Goal: Navigation & Orientation: Find specific page/section

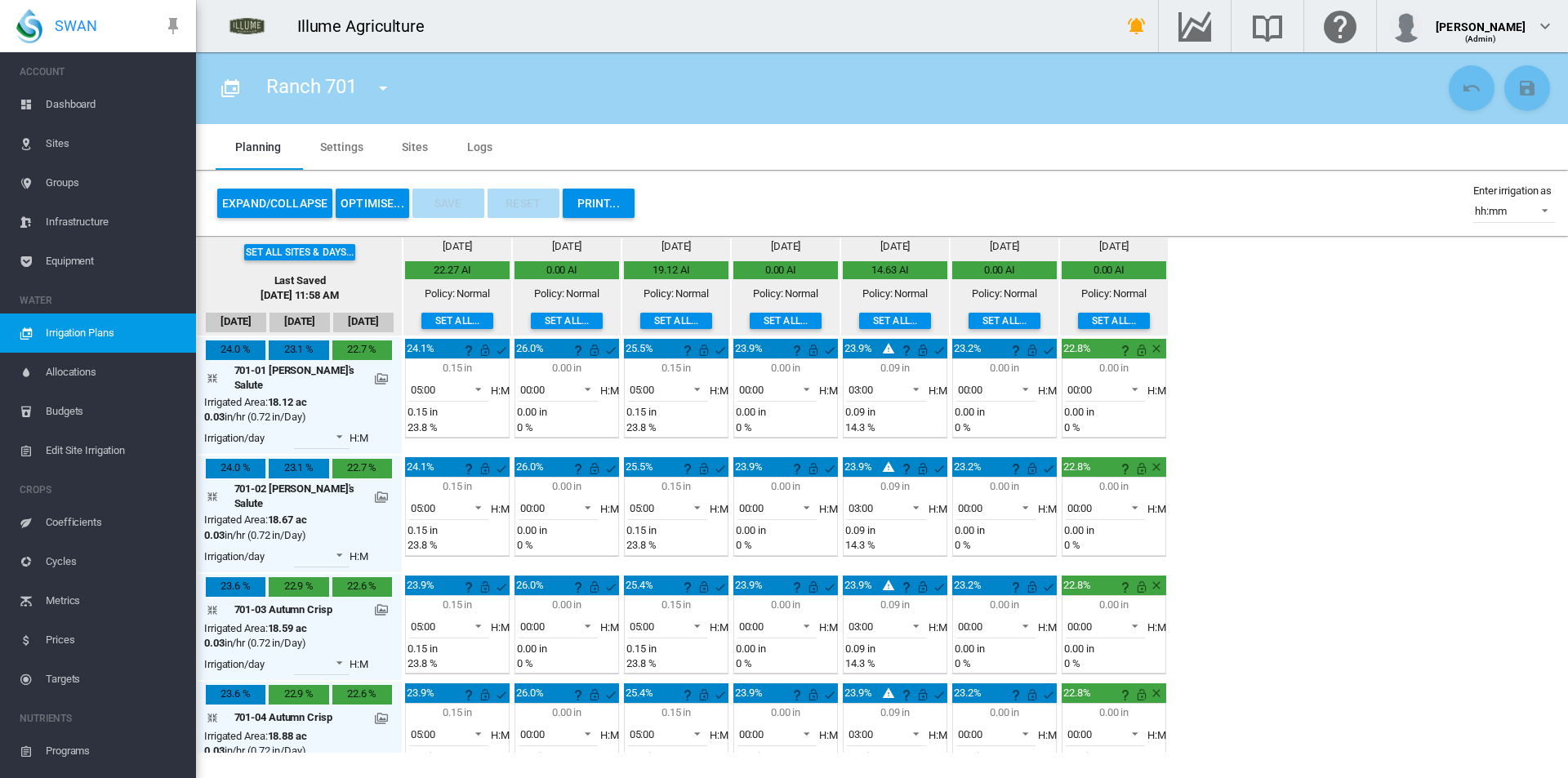
click at [93, 106] on span "Dashboard" at bounding box center [114, 104] width 137 height 39
